Goal: Transaction & Acquisition: Purchase product/service

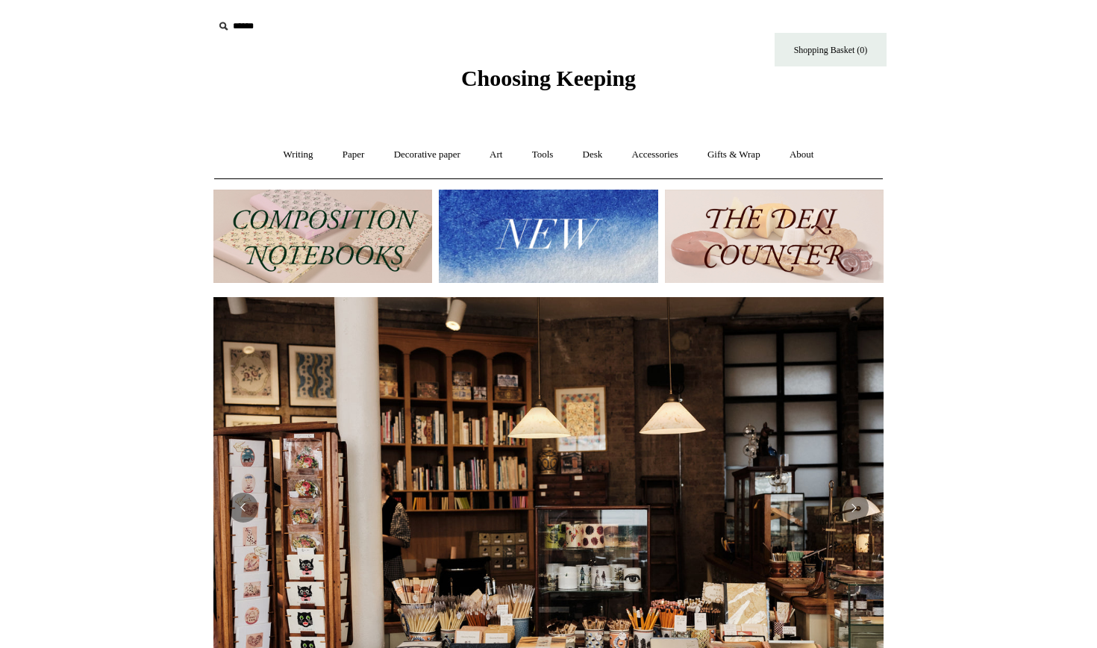
click at [548, 227] on img at bounding box center [548, 235] width 219 height 93
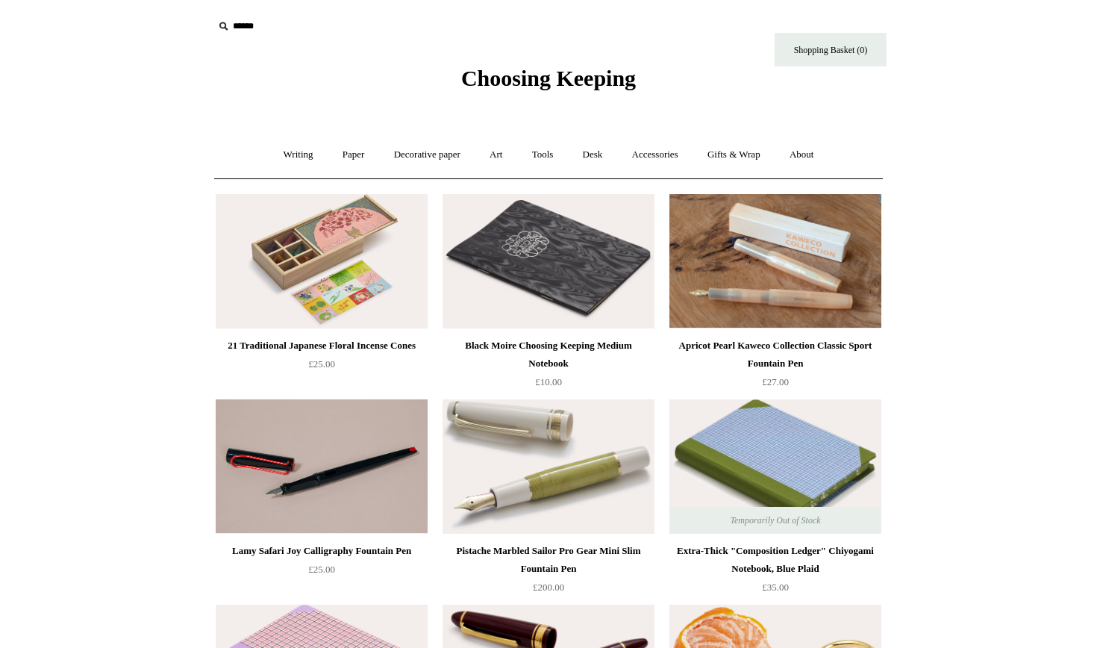
click at [249, 27] on input "text" at bounding box center [305, 27] width 184 height 28
type input "*********"
click at [383, 25] on input "*" at bounding box center [383, 26] width 15 height 26
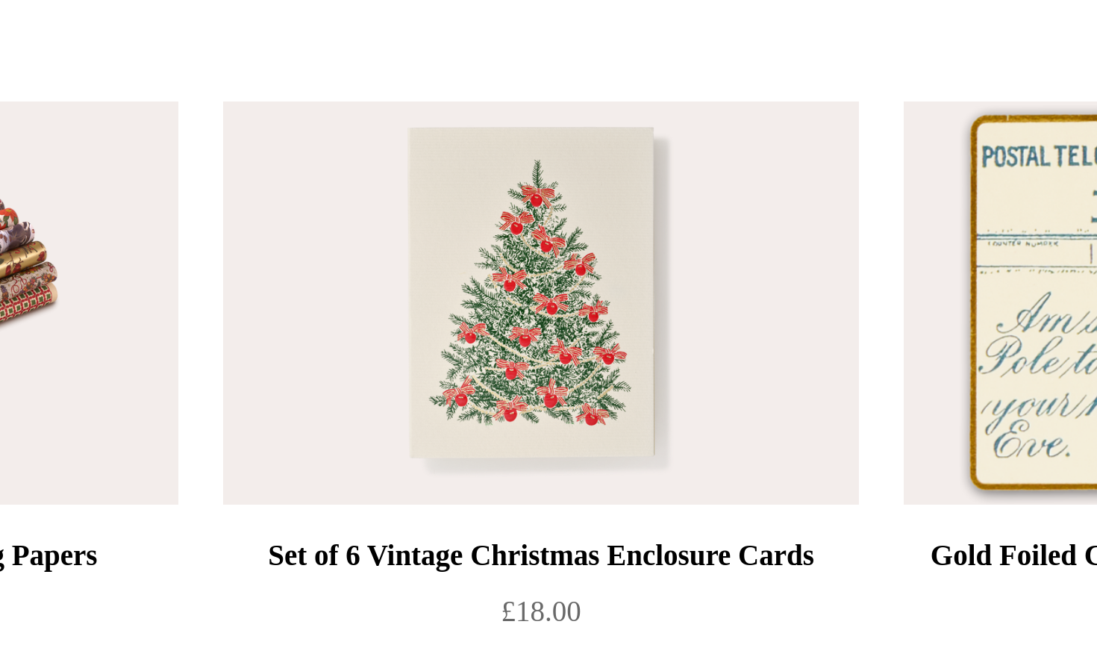
scroll to position [12, 0]
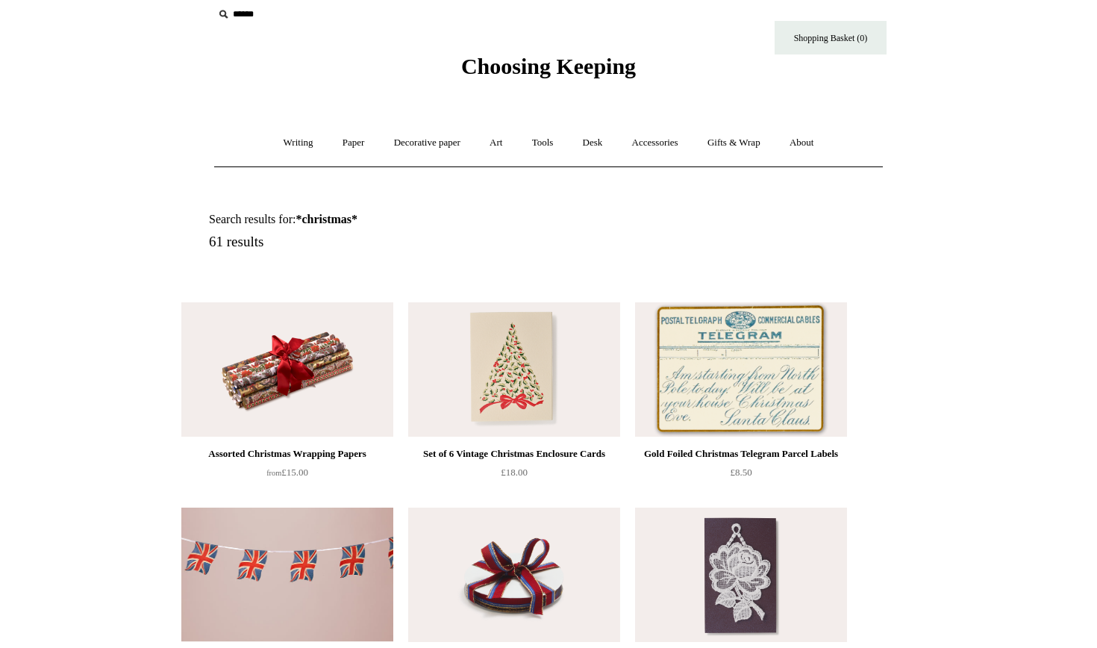
click at [545, 374] on img at bounding box center [514, 369] width 212 height 134
click at [771, 398] on img at bounding box center [741, 369] width 212 height 134
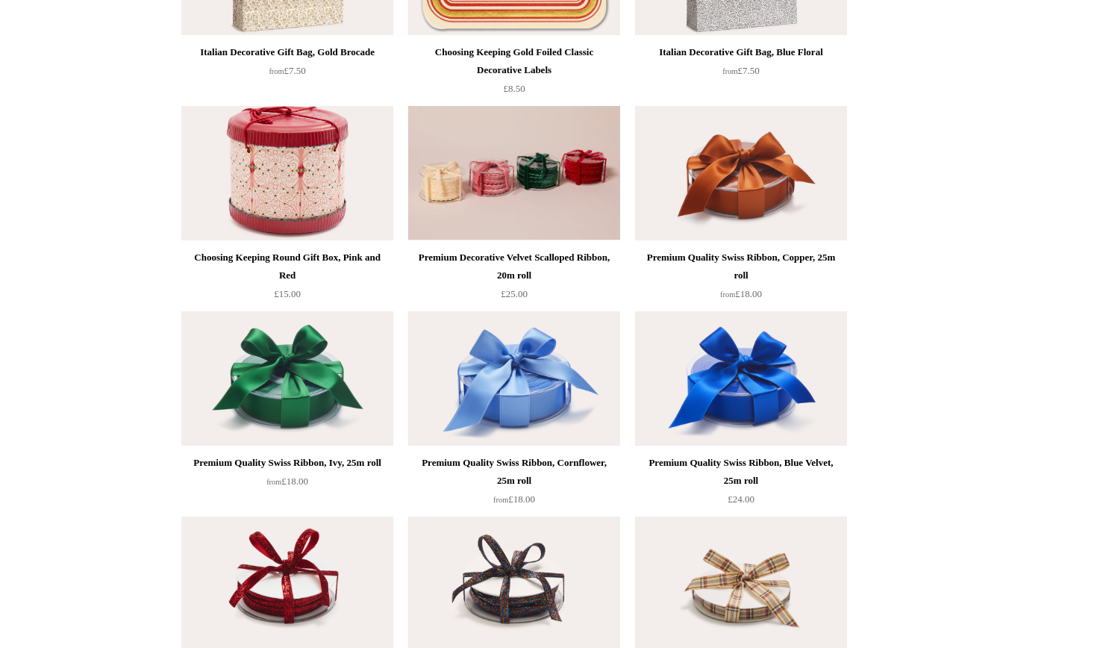
scroll to position [2450, 0]
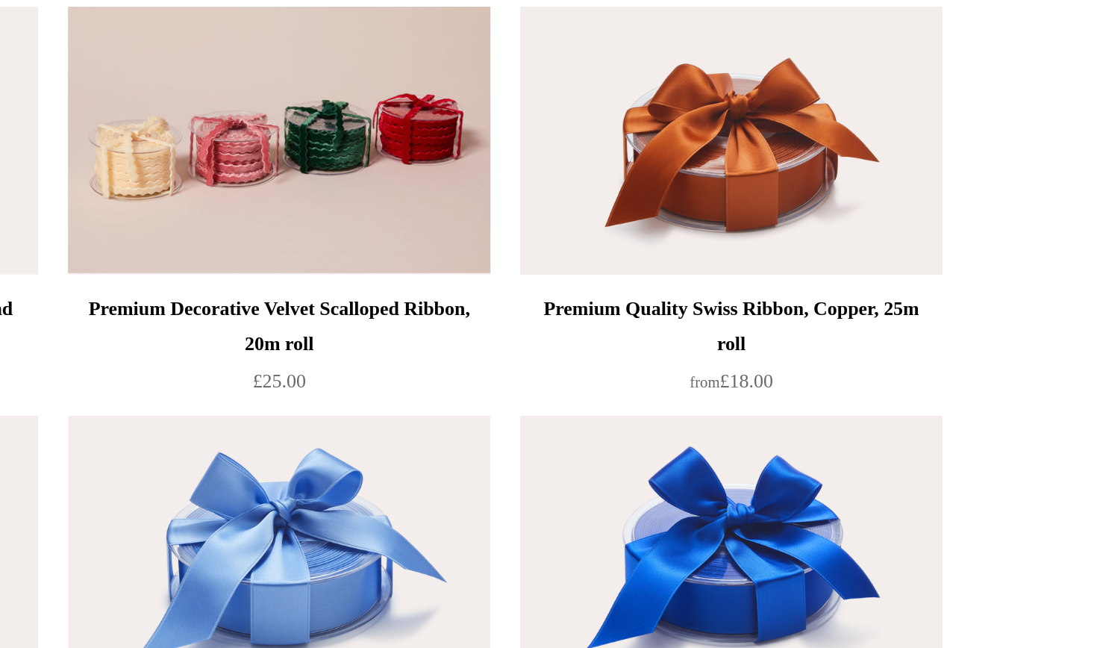
click at [635, 326] on img at bounding box center [741, 393] width 212 height 134
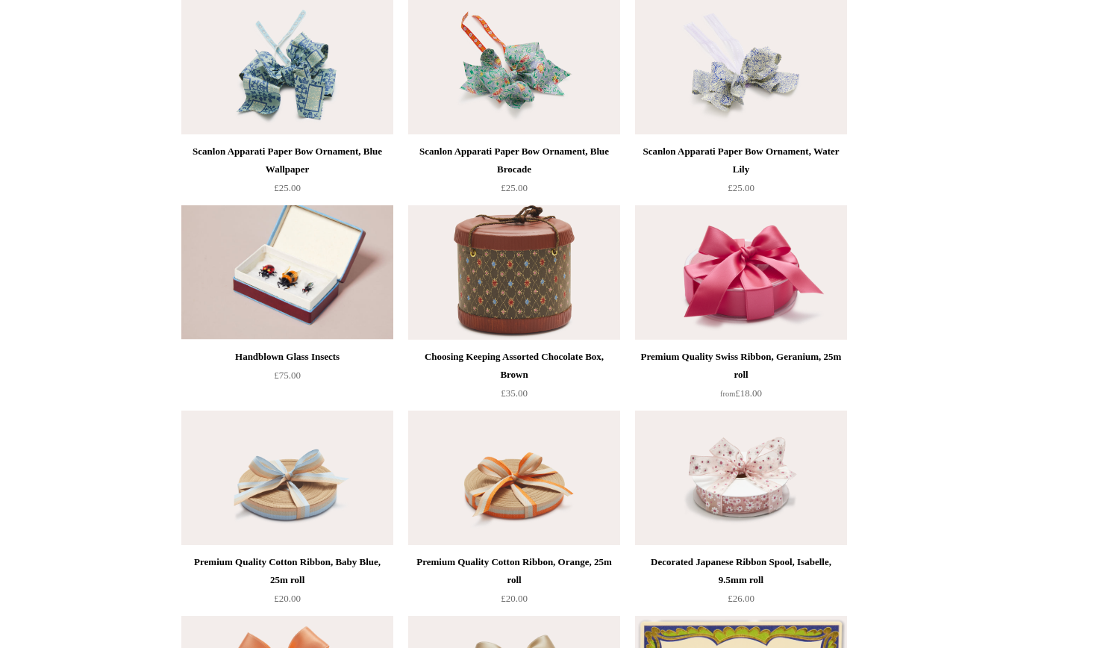
scroll to position [1741, 0]
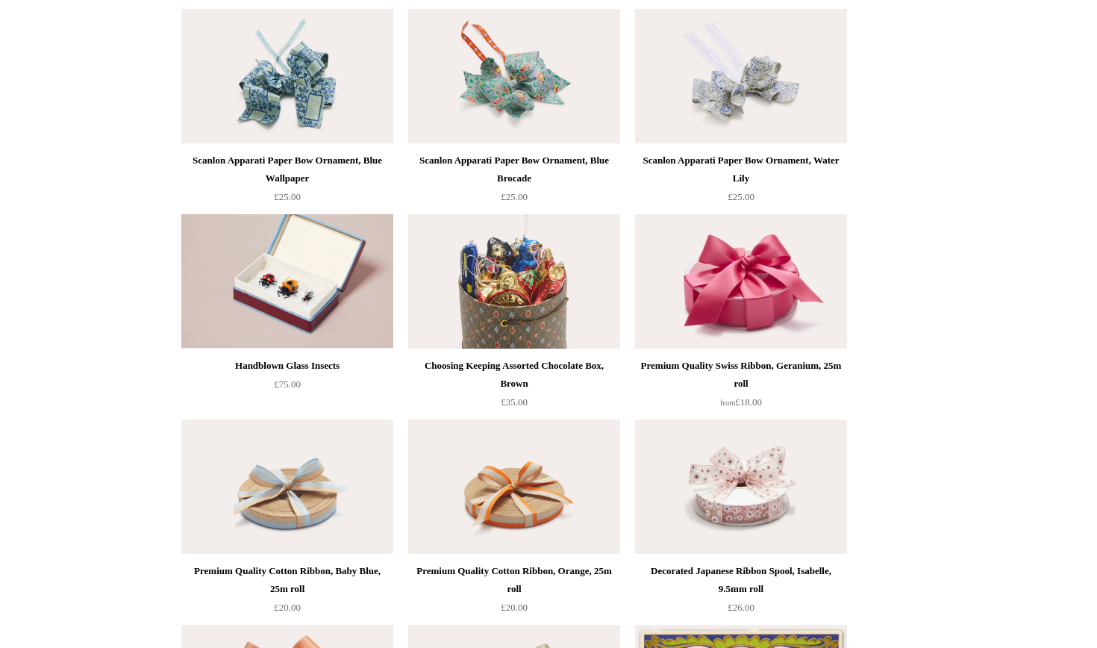
click at [523, 310] on img at bounding box center [514, 281] width 212 height 134
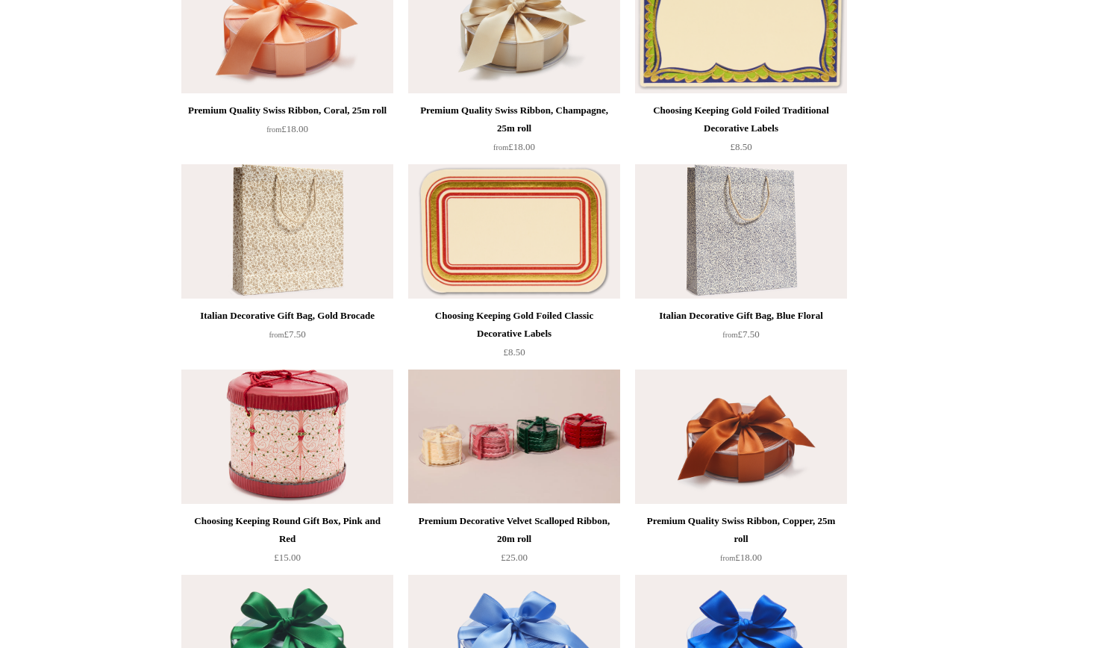
scroll to position [2221, 0]
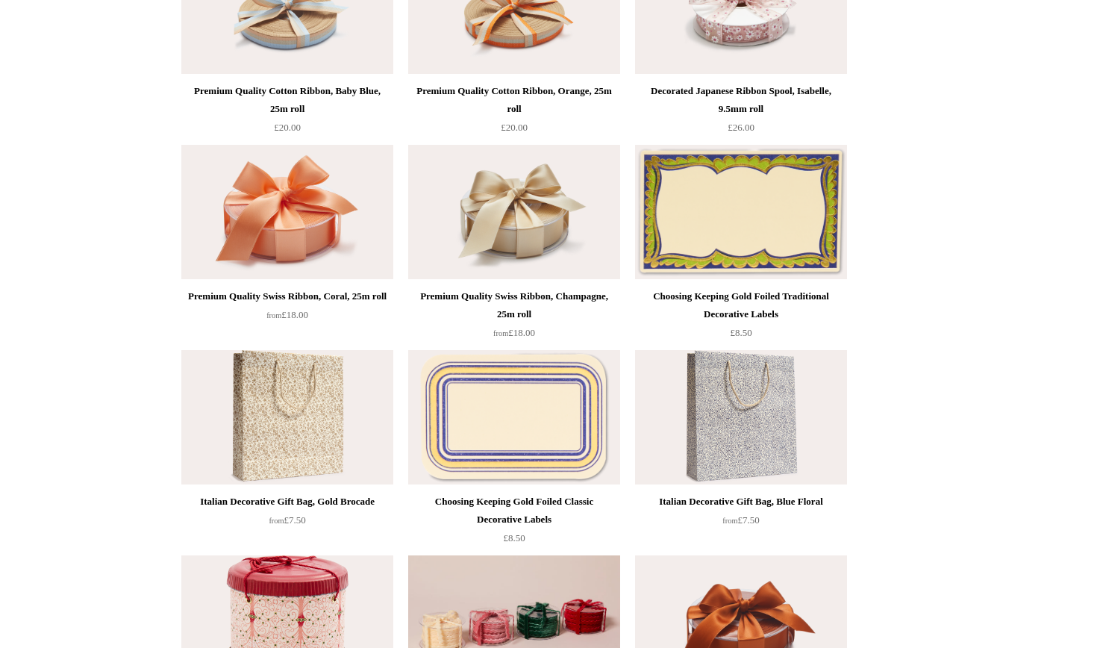
click at [549, 446] on img at bounding box center [514, 417] width 212 height 134
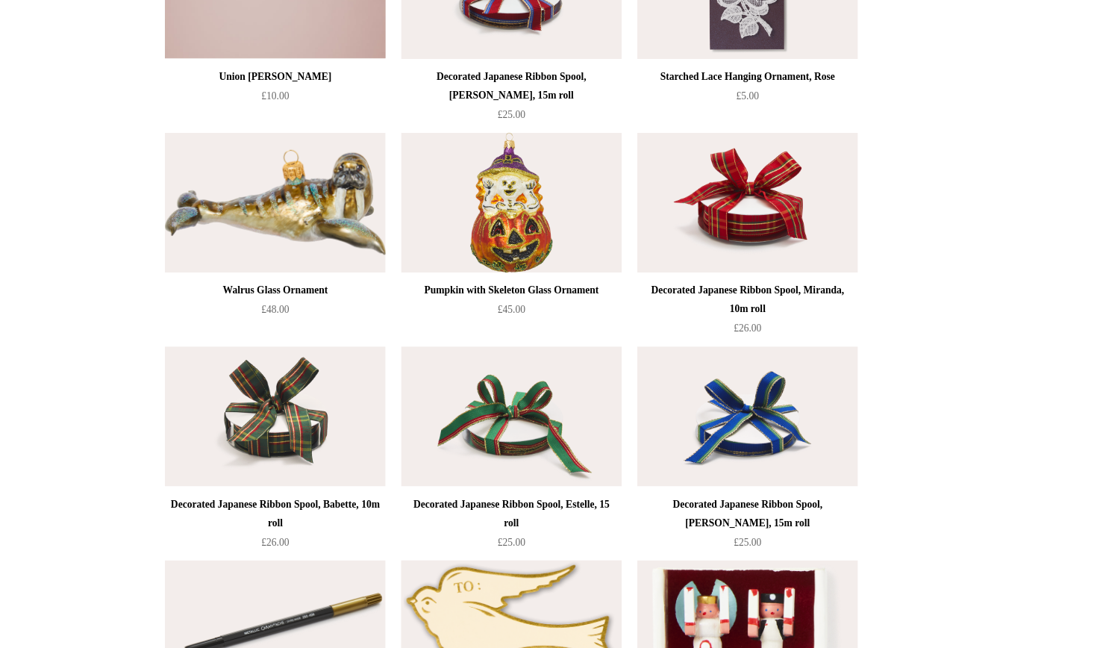
scroll to position [585, 0]
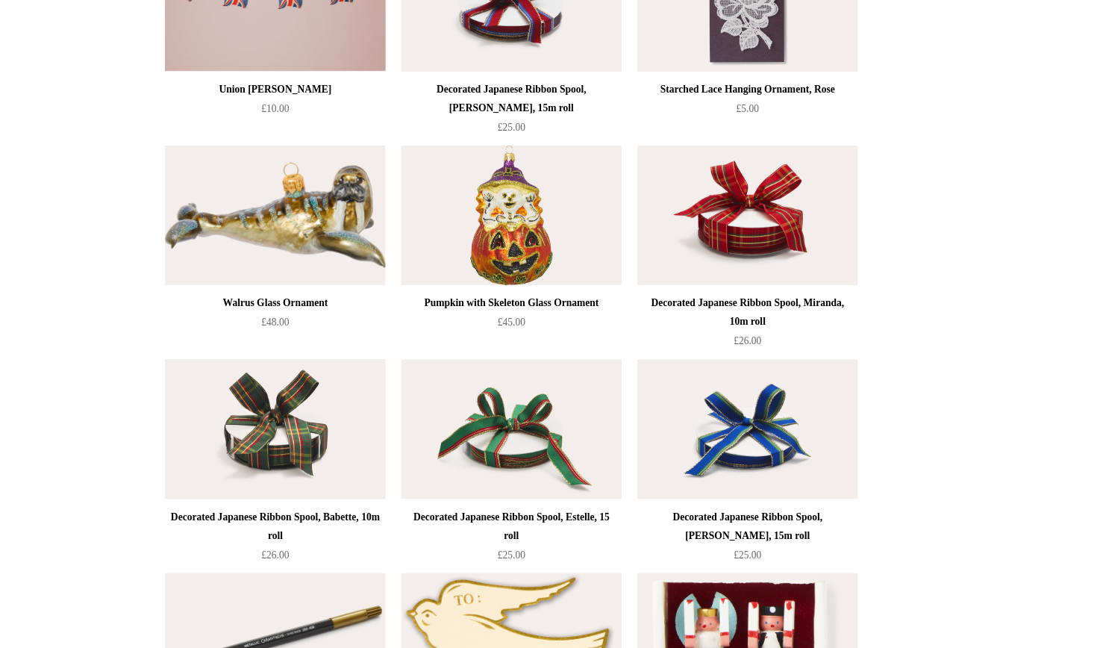
click at [272, 459] on img at bounding box center [287, 412] width 212 height 134
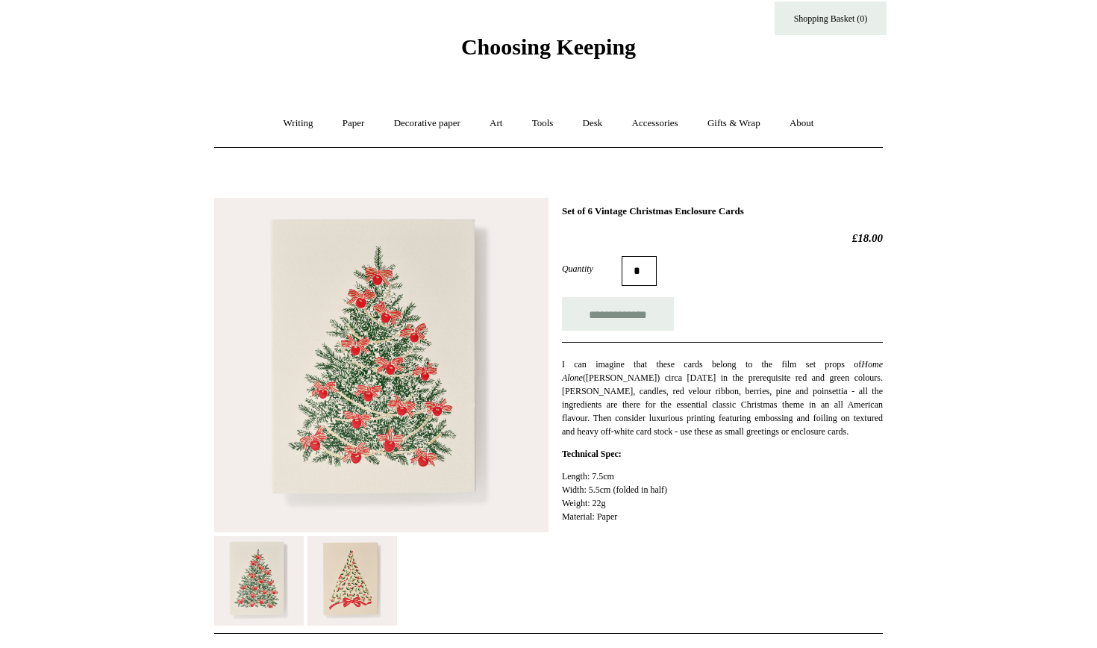
scroll to position [33, 0]
click at [364, 577] on img at bounding box center [352, 579] width 90 height 90
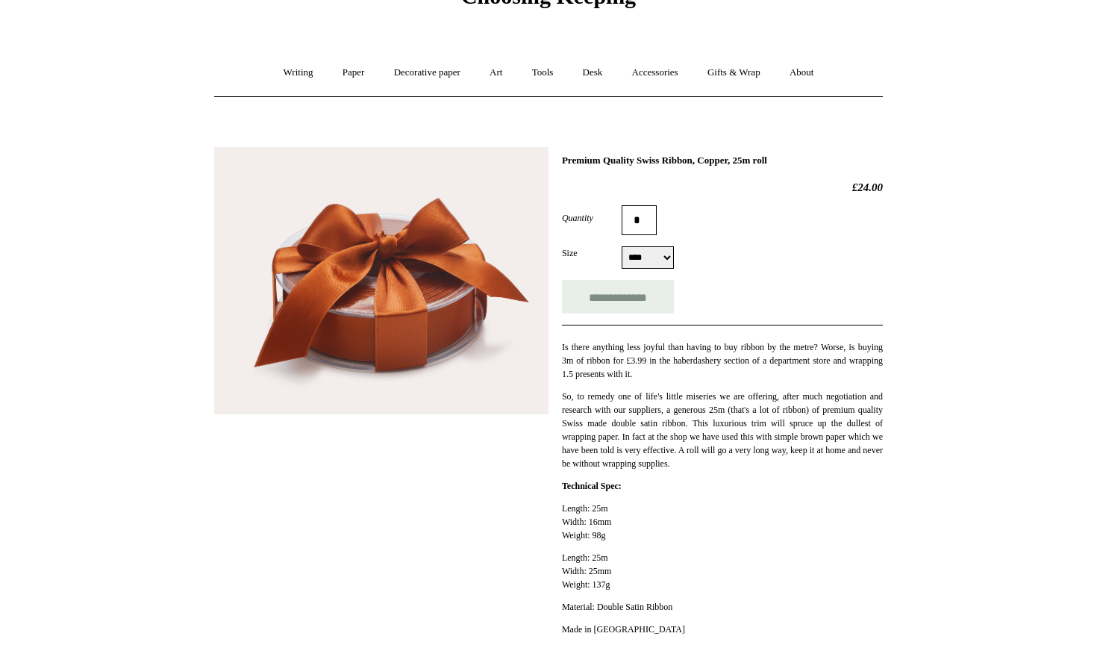
scroll to position [40, 0]
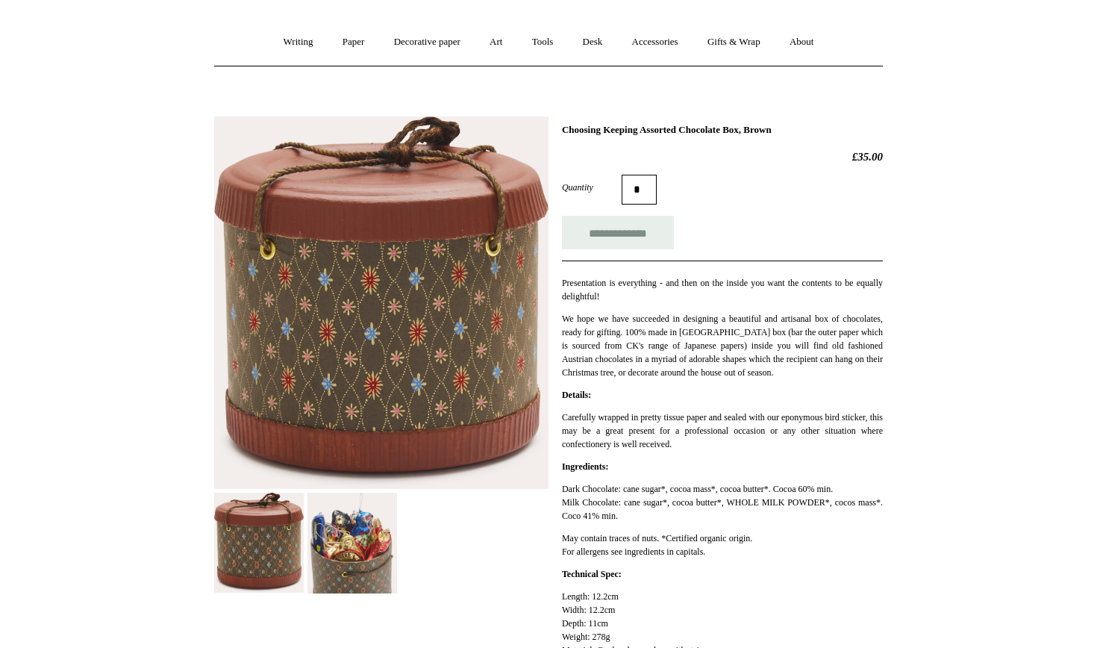
scroll to position [137, 0]
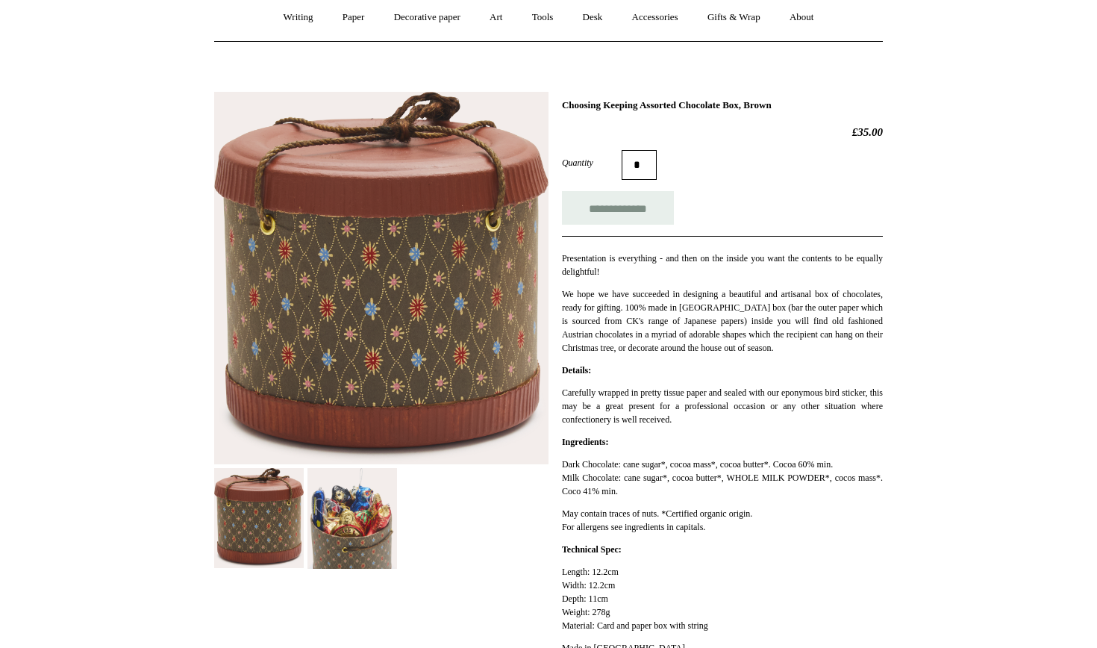
click at [369, 532] on img at bounding box center [352, 518] width 90 height 101
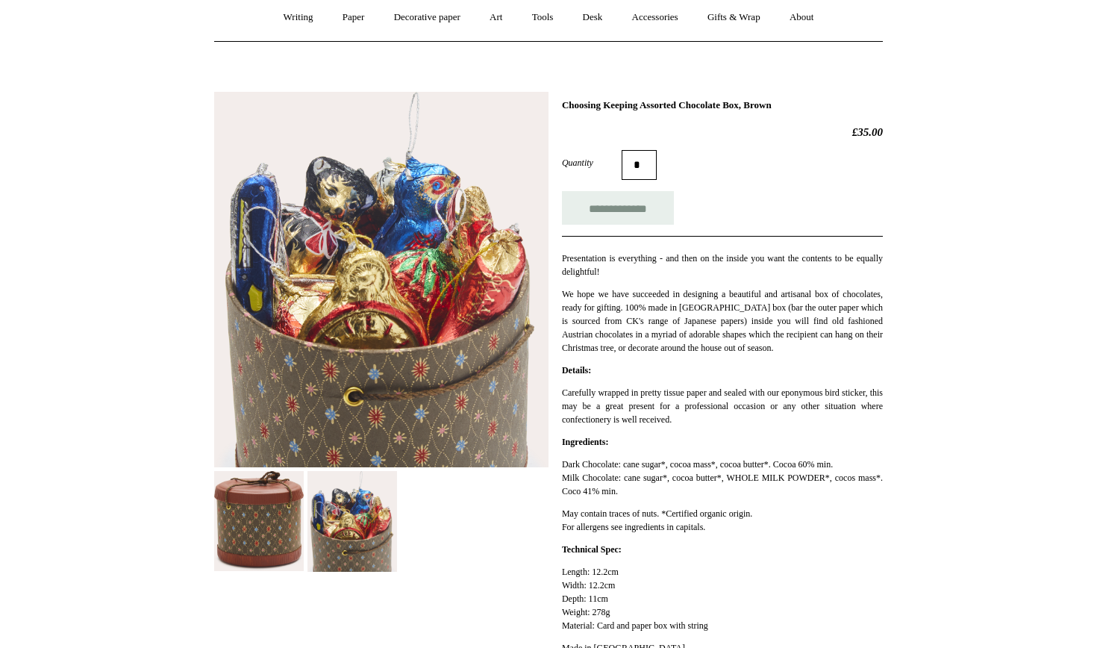
scroll to position [117, 0]
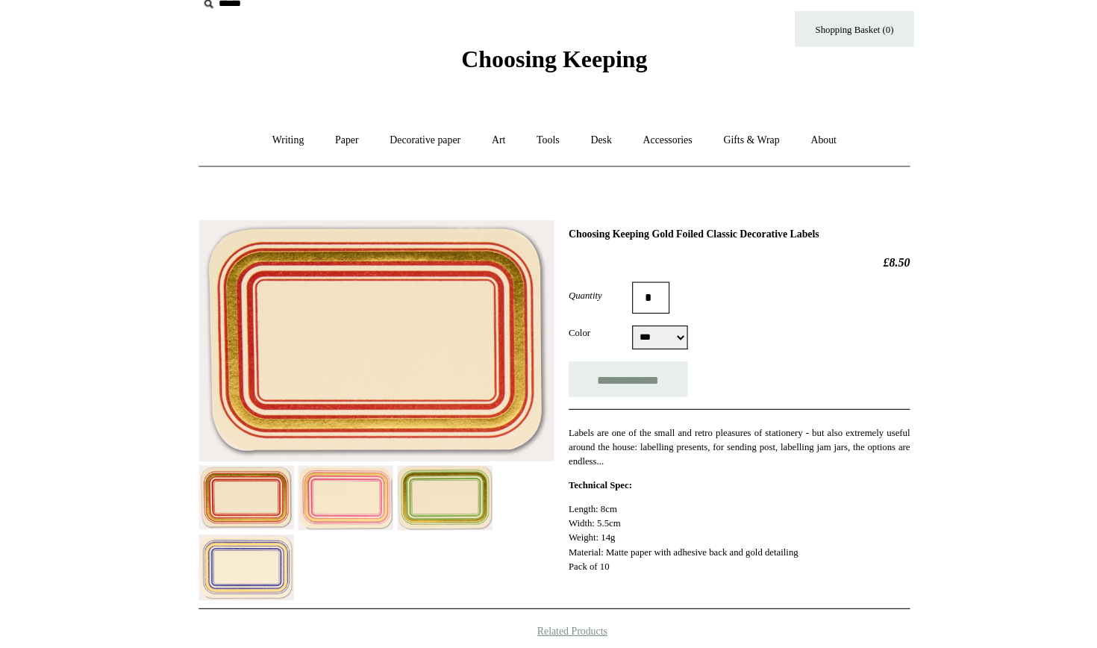
click at [413, 477] on img at bounding box center [446, 491] width 90 height 62
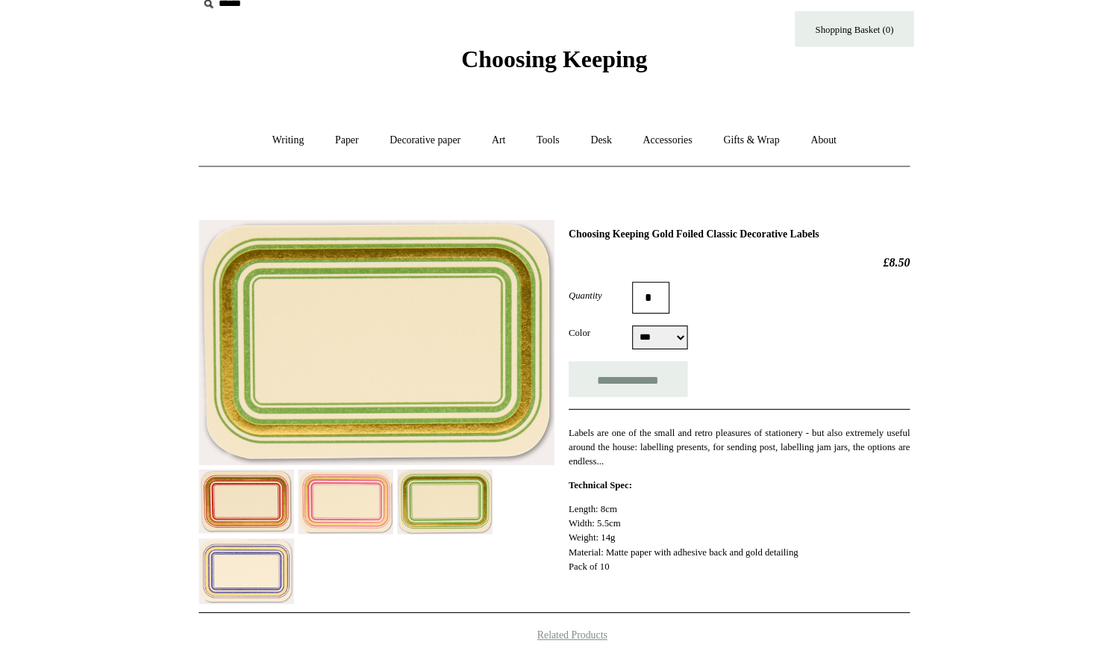
click at [240, 545] on img at bounding box center [259, 559] width 90 height 62
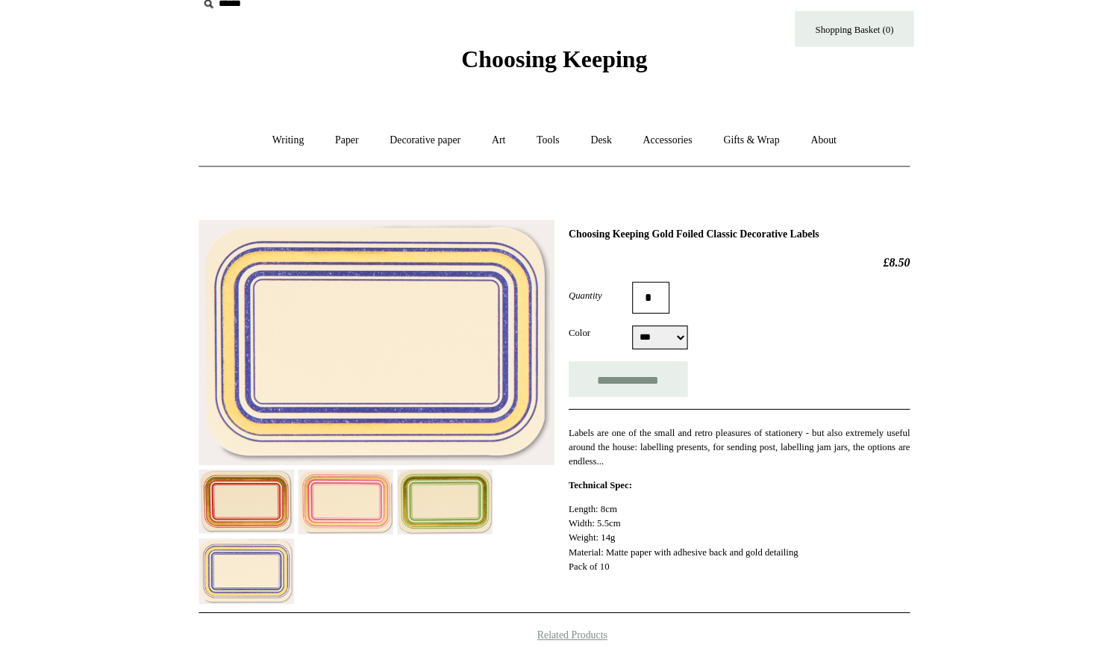
click at [240, 473] on img at bounding box center [259, 493] width 90 height 60
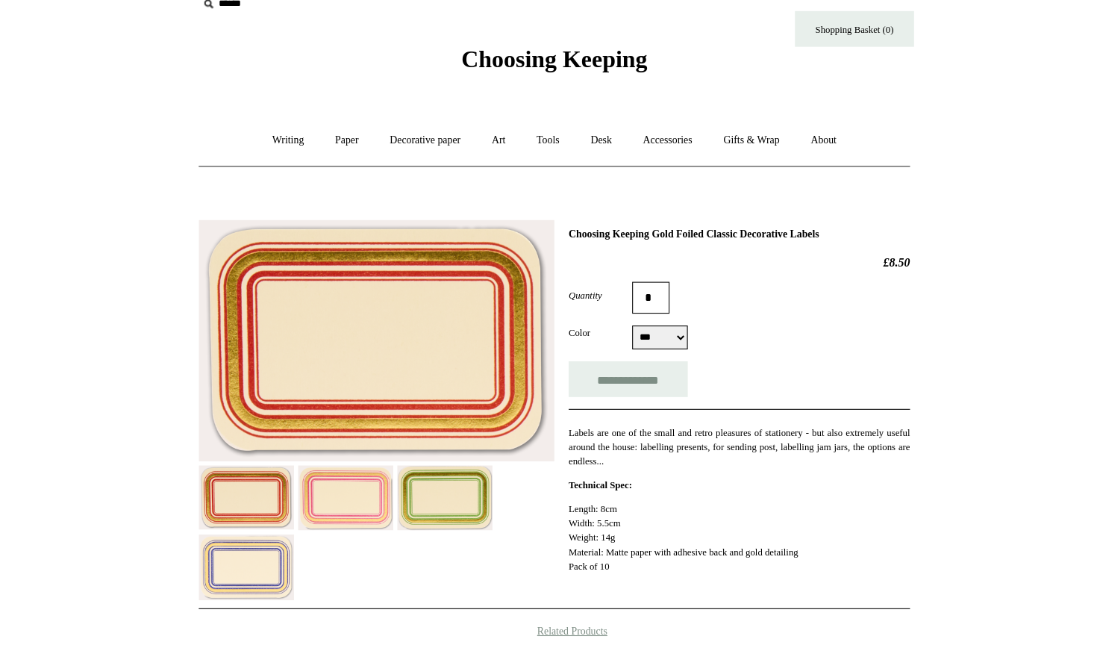
click at [339, 463] on img at bounding box center [352, 491] width 90 height 62
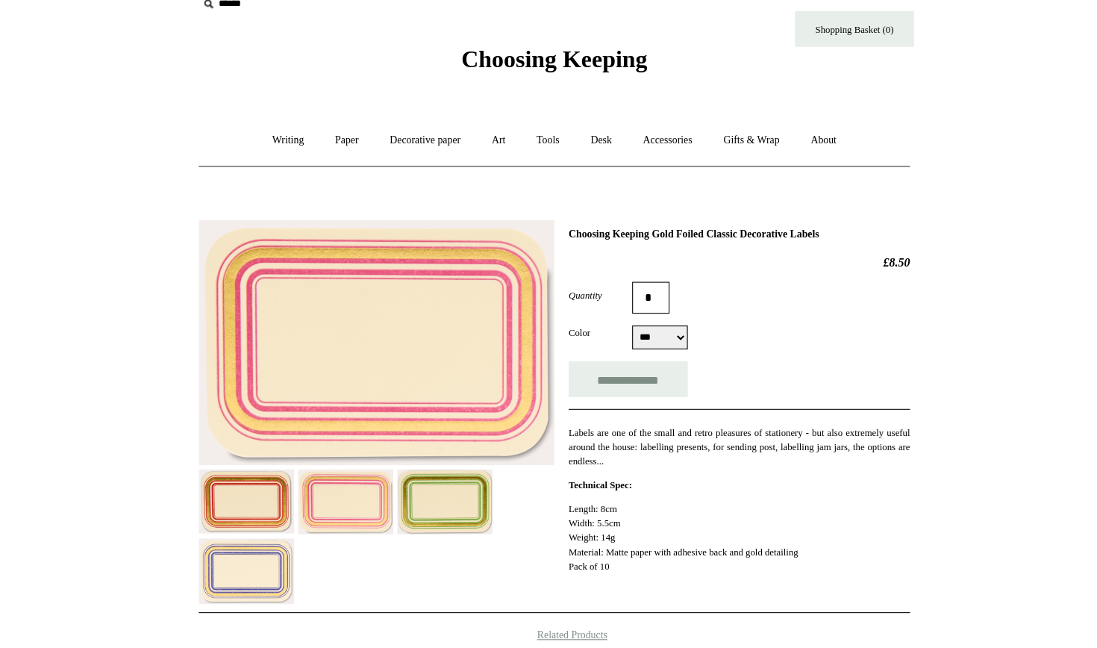
click at [240, 480] on img at bounding box center [259, 493] width 90 height 60
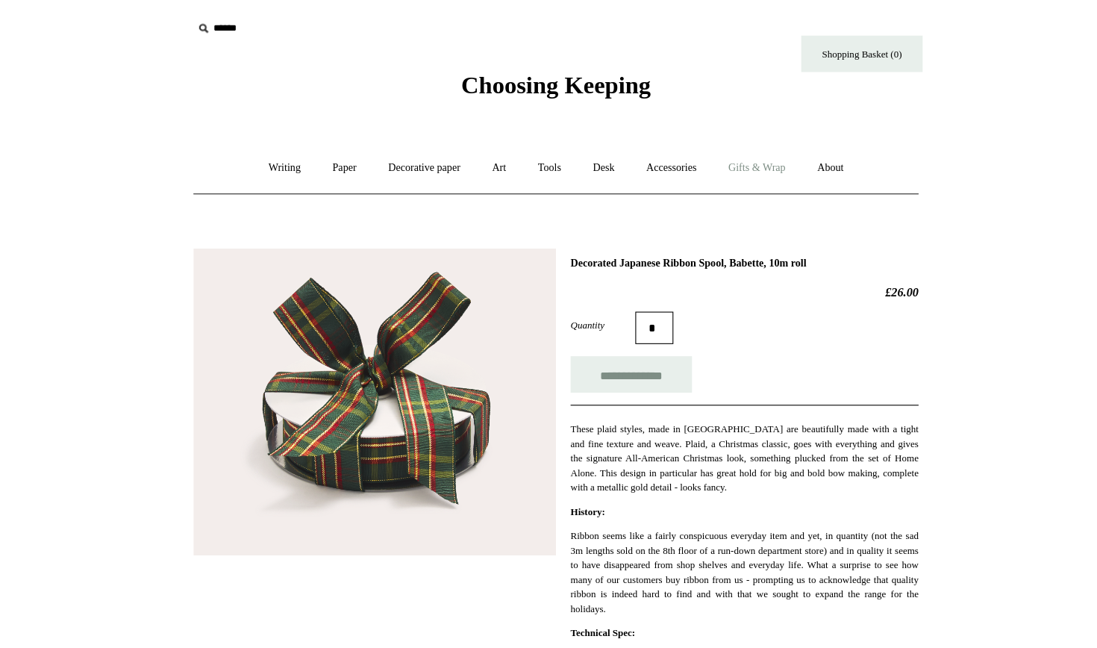
click at [716, 156] on link "Gifts & Wrap +" at bounding box center [734, 155] width 80 height 40
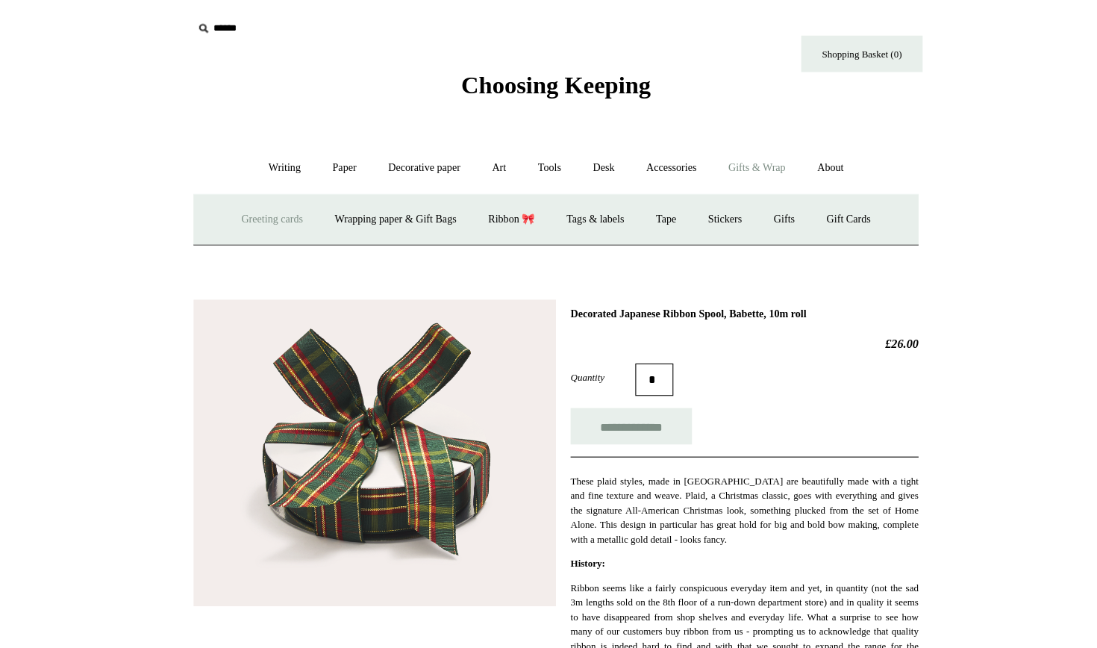
click at [257, 206] on link "Greeting cards +" at bounding box center [287, 203] width 84 height 40
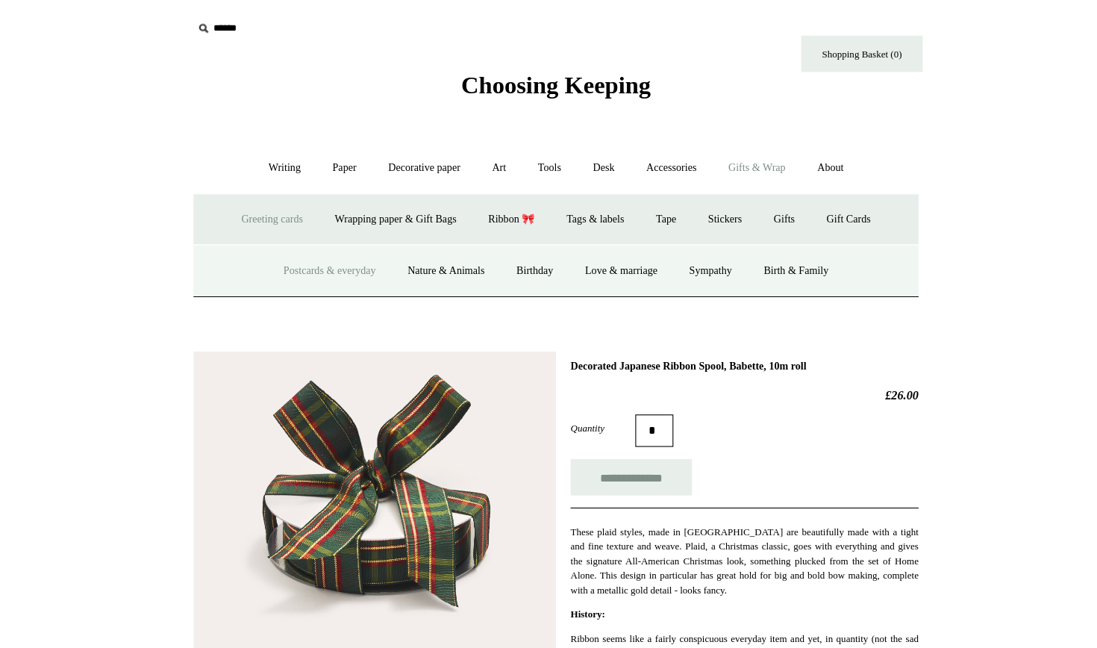
click at [299, 250] on link "Postcards & everyday" at bounding box center [339, 250] width 112 height 40
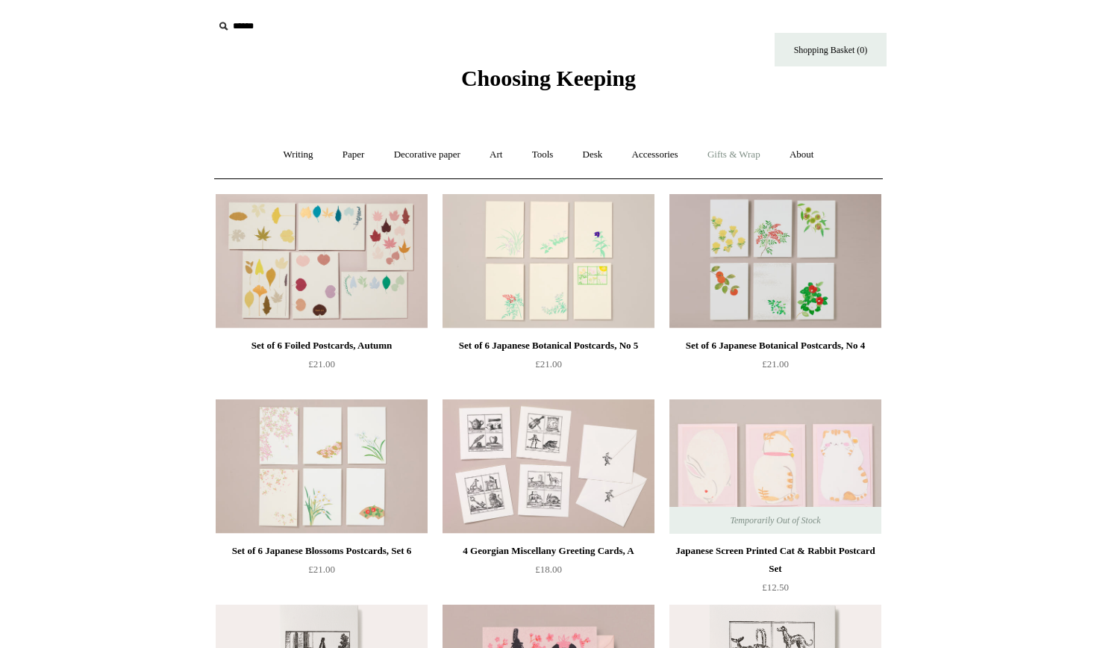
click at [739, 158] on link "Gifts & Wrap +" at bounding box center [734, 155] width 80 height 40
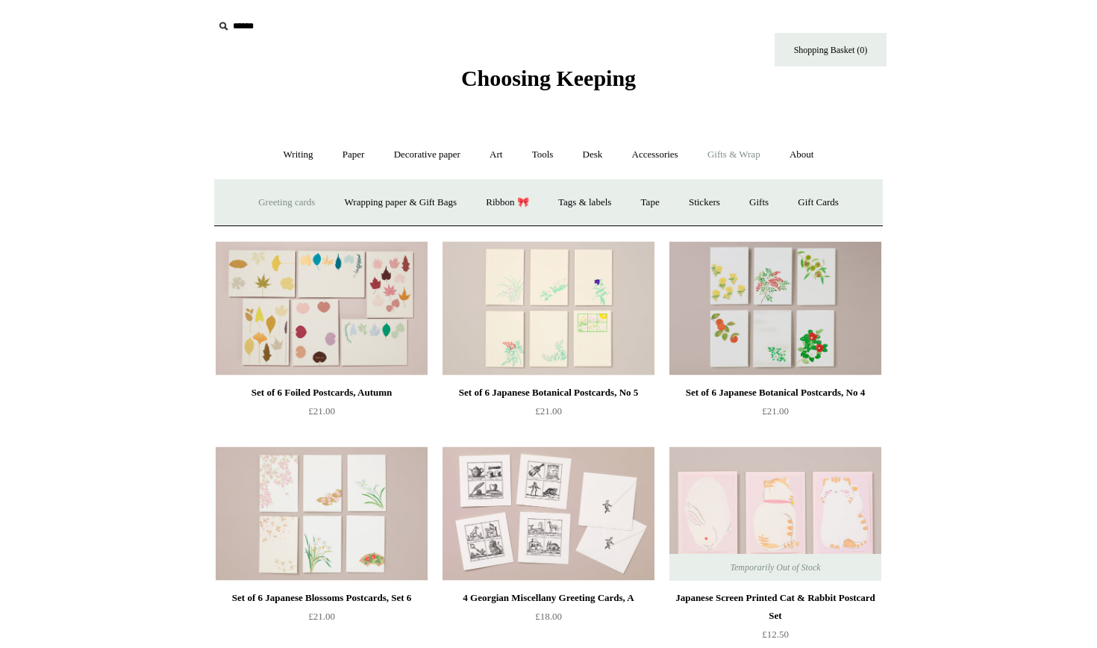
click at [283, 203] on link "Greeting cards +" at bounding box center [287, 203] width 84 height 40
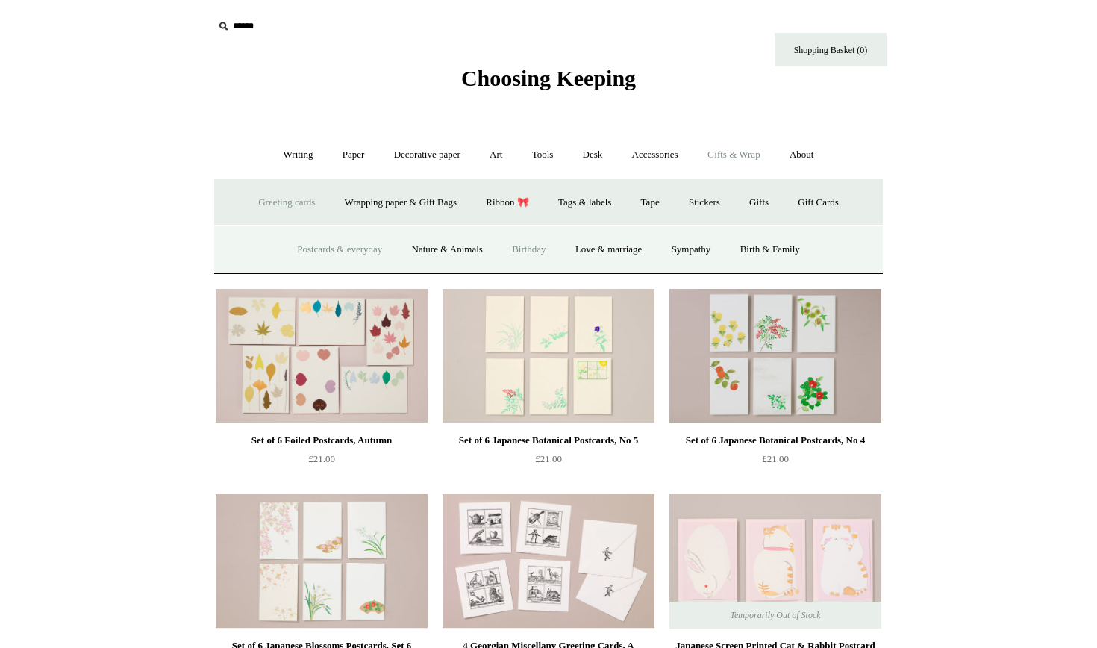
click at [527, 251] on link "Birthday" at bounding box center [528, 250] width 61 height 40
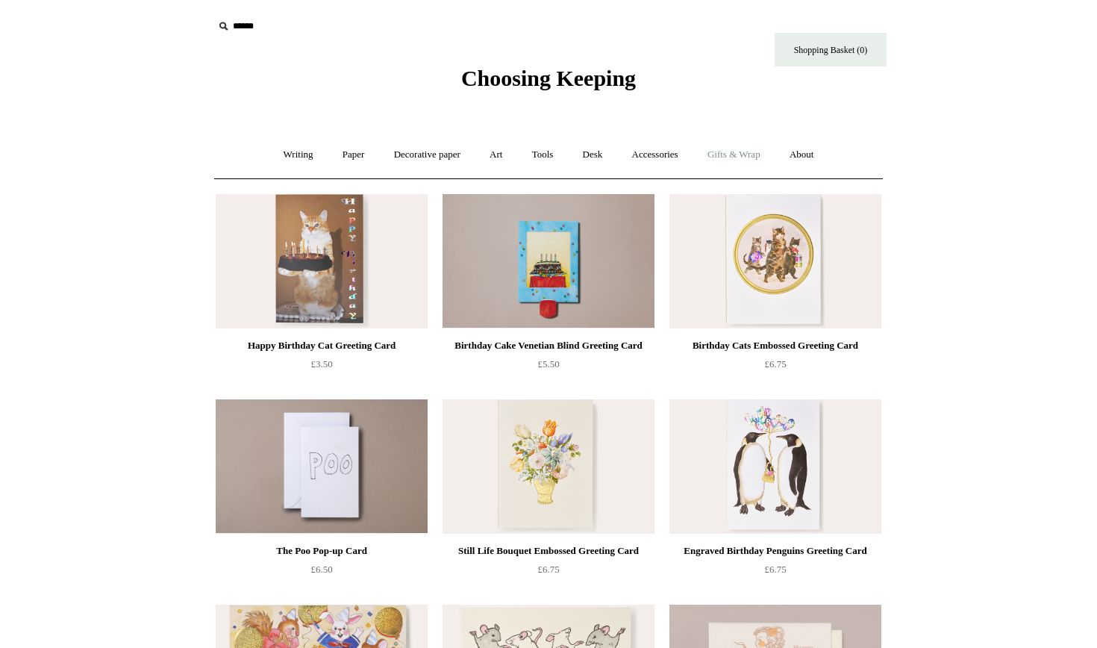
click at [763, 151] on link "Gifts & Wrap +" at bounding box center [734, 155] width 80 height 40
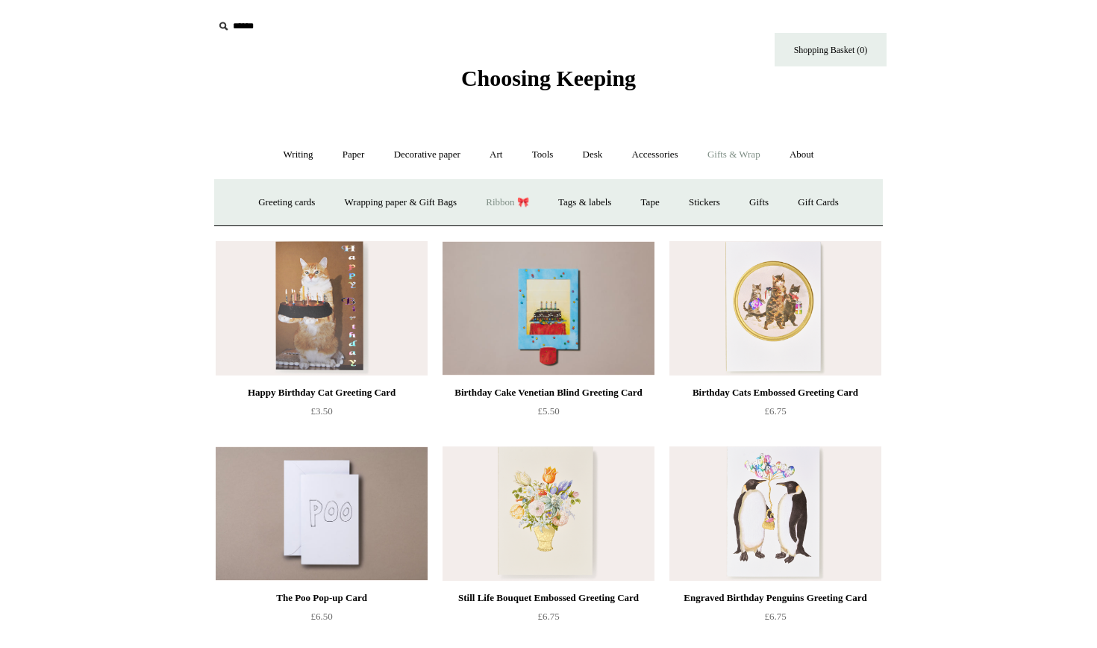
click at [512, 200] on link "Ribbon 🎀" at bounding box center [507, 203] width 70 height 40
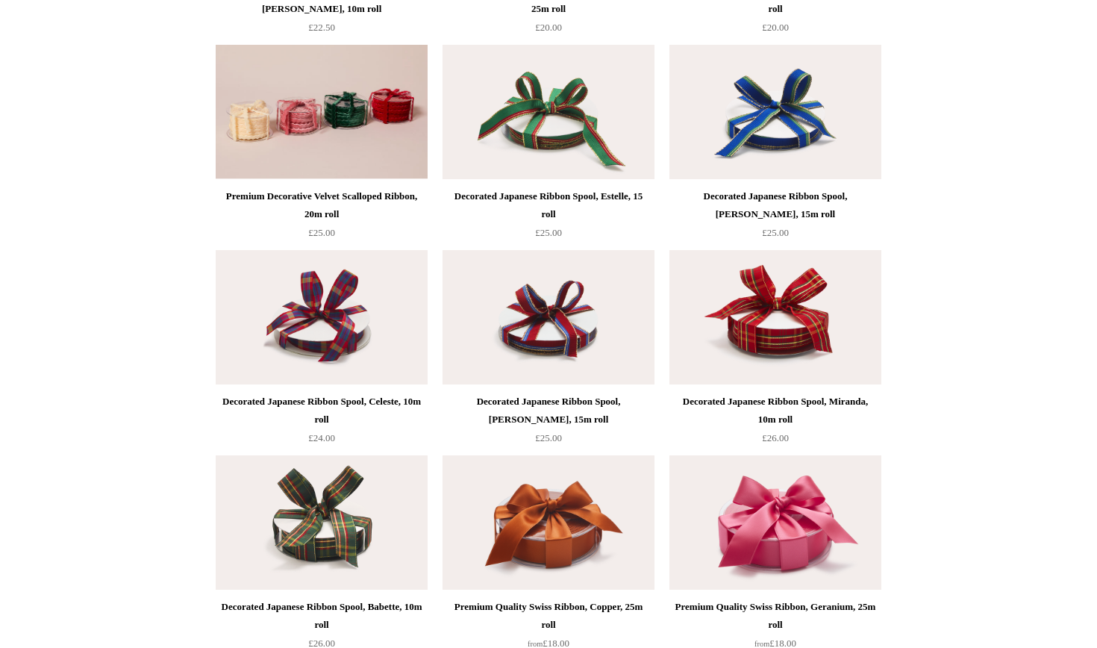
scroll to position [695, 0]
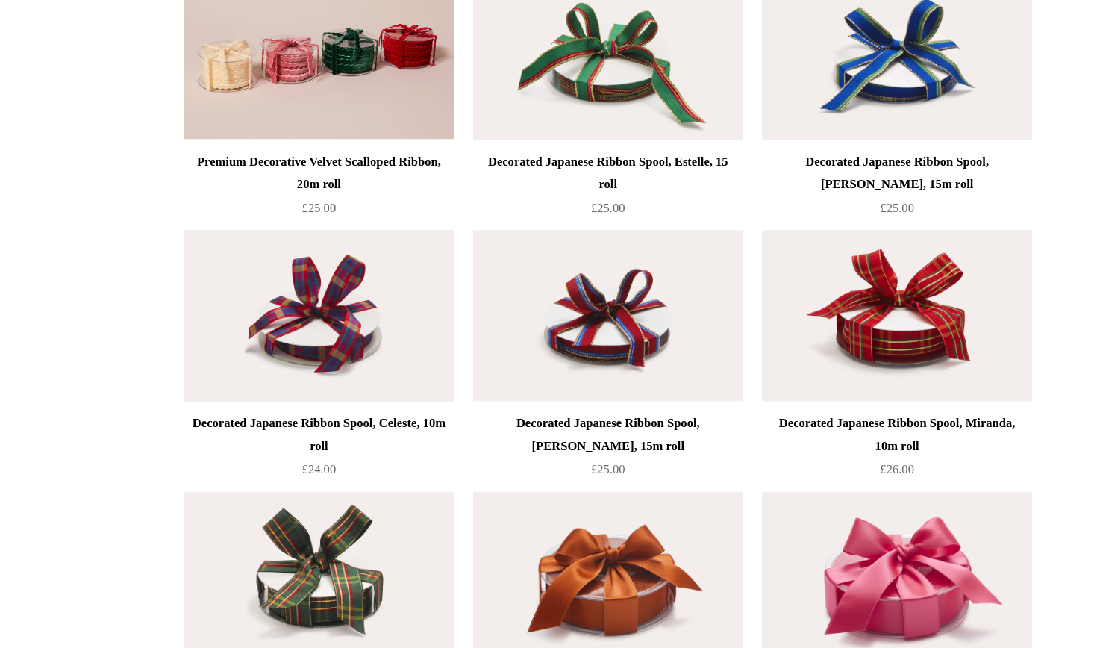
click at [263, 320] on img at bounding box center [322, 387] width 212 height 134
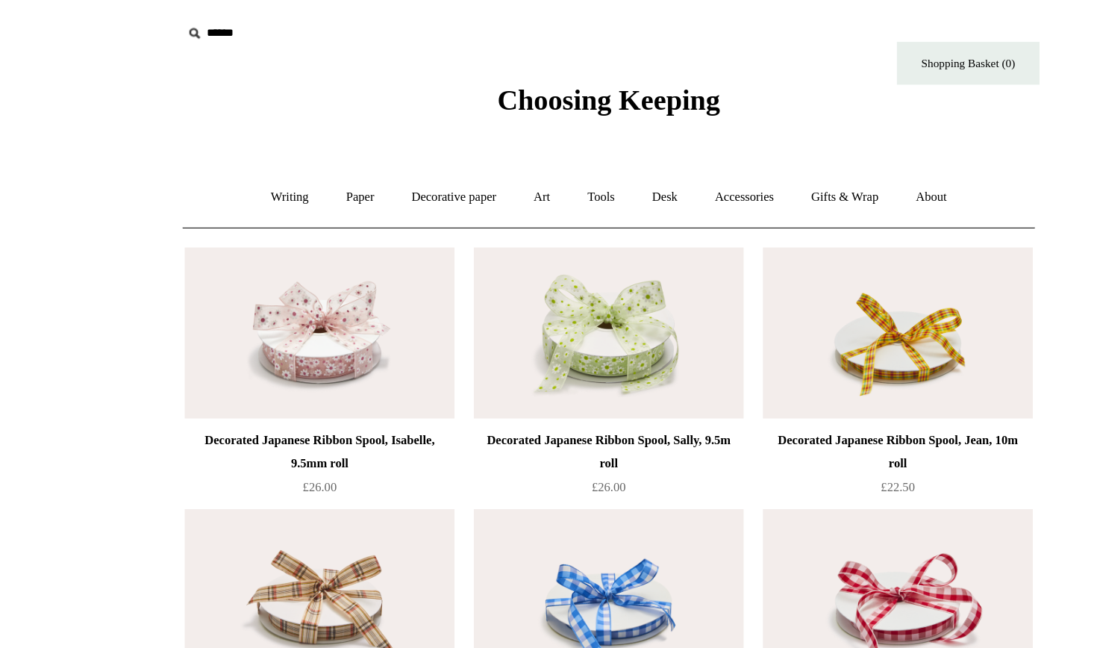
scroll to position [0, 0]
click at [213, 31] on input "text" at bounding box center [305, 27] width 184 height 28
type input "*"
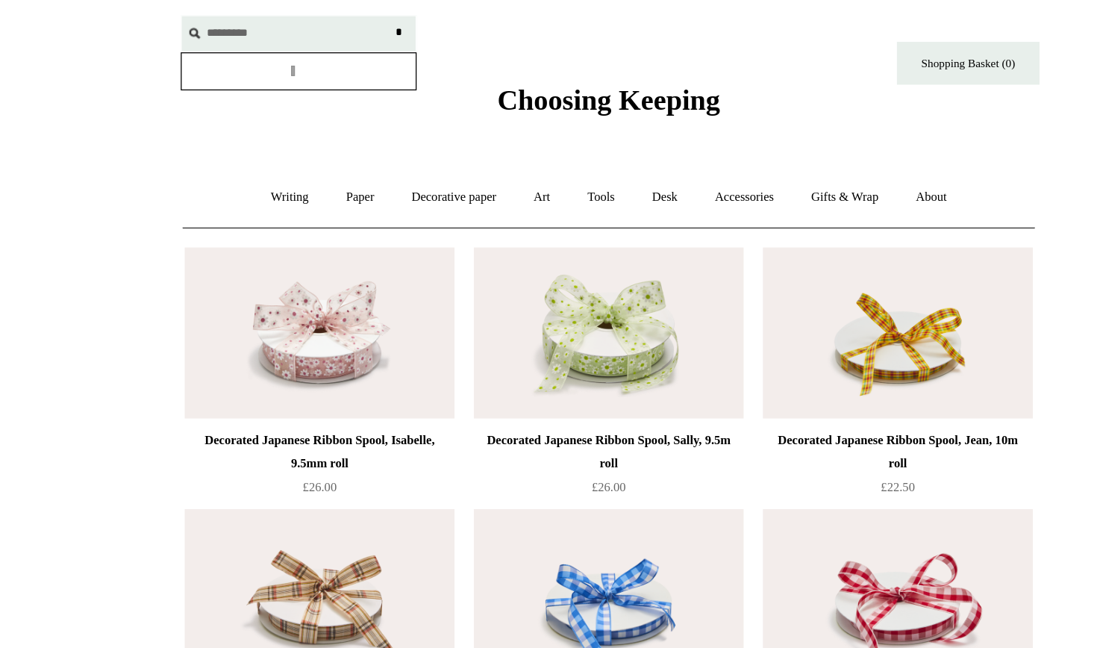
type input "*********"
click at [376, 25] on input "*" at bounding box center [383, 26] width 15 height 26
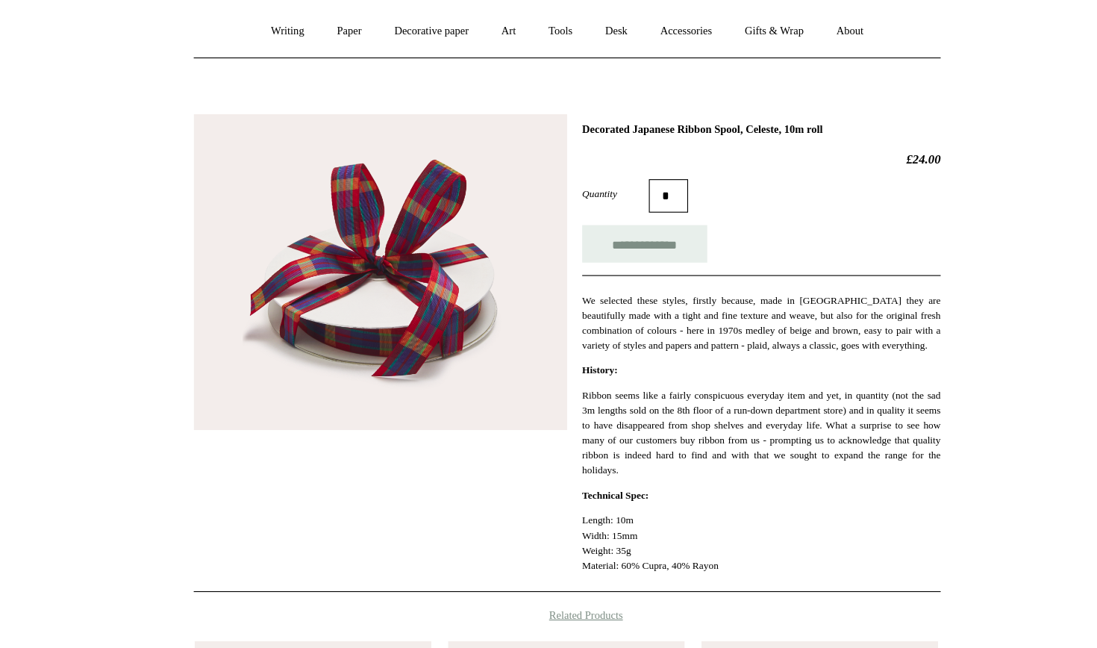
scroll to position [75, 0]
